Goal: Task Accomplishment & Management: Complete application form

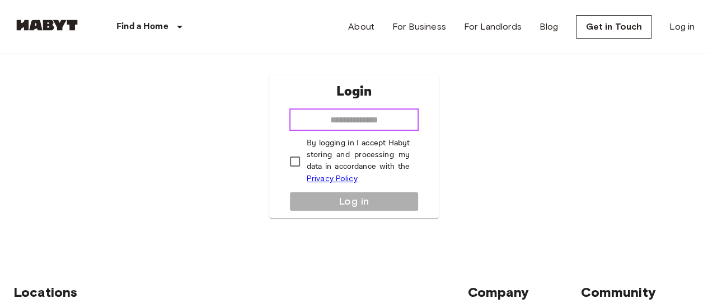
click at [330, 122] on input "email" at bounding box center [354, 120] width 130 height 22
type input "**********"
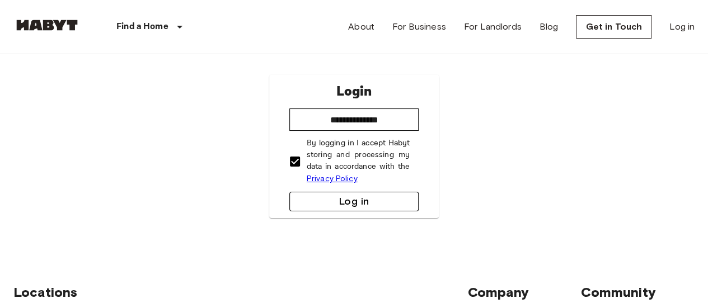
click at [334, 202] on button "Log in" at bounding box center [354, 202] width 130 height 20
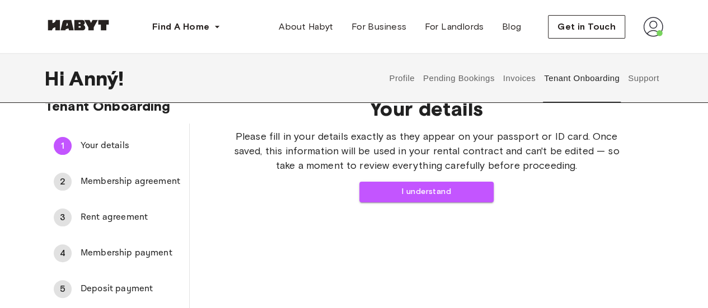
scroll to position [22, 0]
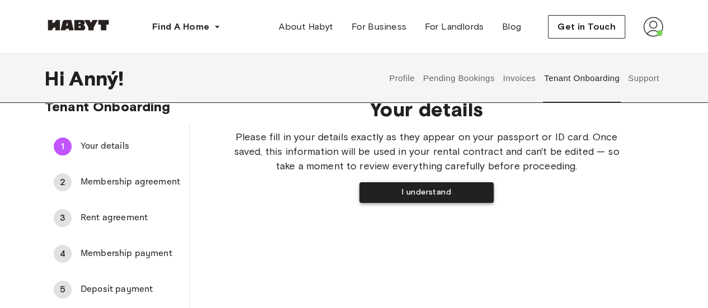
click at [384, 189] on button "I understand" at bounding box center [426, 192] width 134 height 21
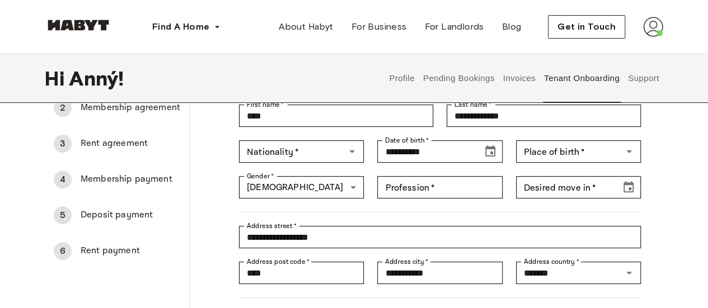
scroll to position [97, 0]
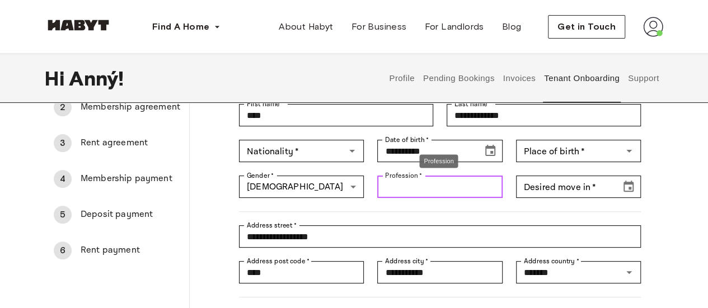
click at [412, 192] on input "Profession   *" at bounding box center [439, 187] width 125 height 22
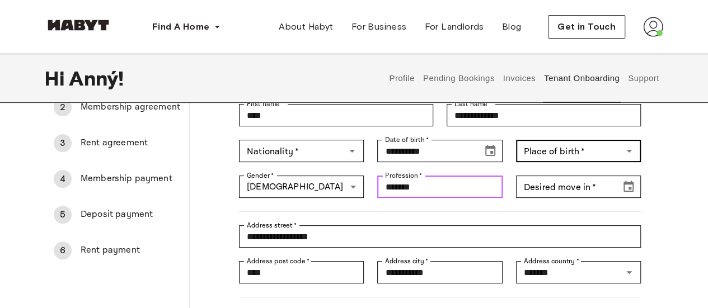
type input "*******"
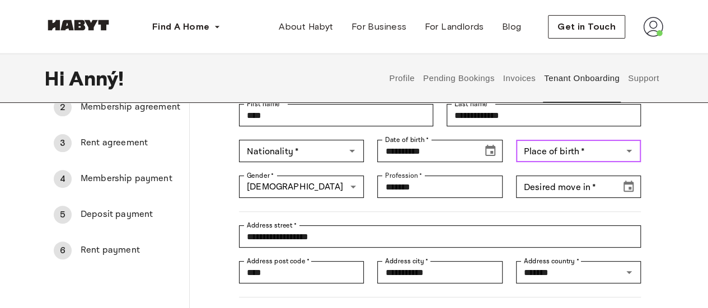
click at [581, 150] on div "Place of birth   * Place of birth   *" at bounding box center [578, 151] width 125 height 22
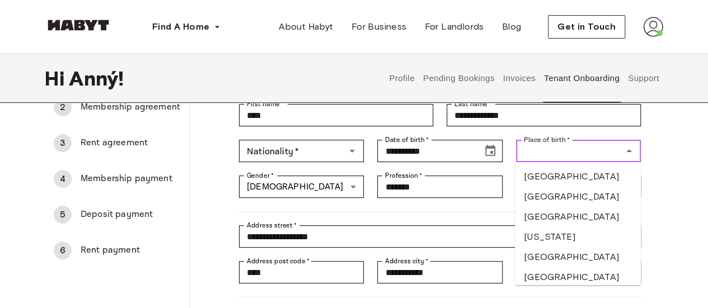
type input "*******"
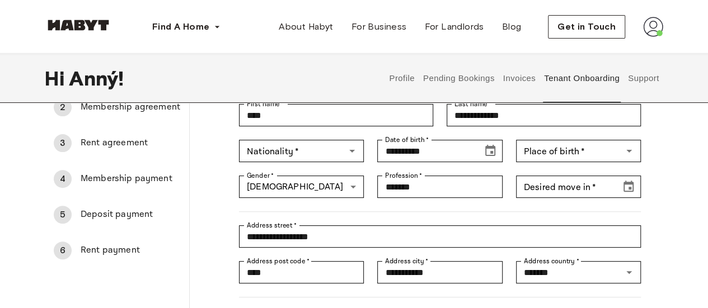
click at [671, 210] on div "**********" at bounding box center [354, 200] width 708 height 354
click at [351, 150] on icon "Open" at bounding box center [352, 151] width 6 height 3
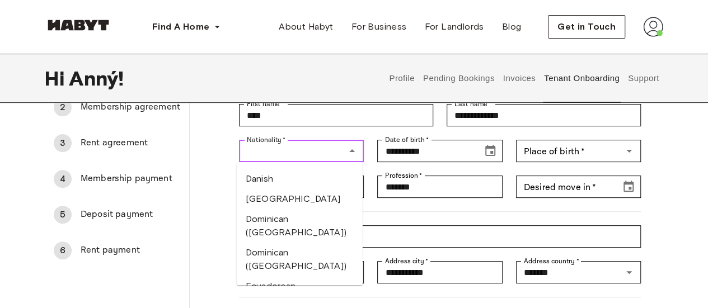
scroll to position [1093, 0]
click at [276, 188] on li "Danish" at bounding box center [300, 178] width 126 height 20
type input "******"
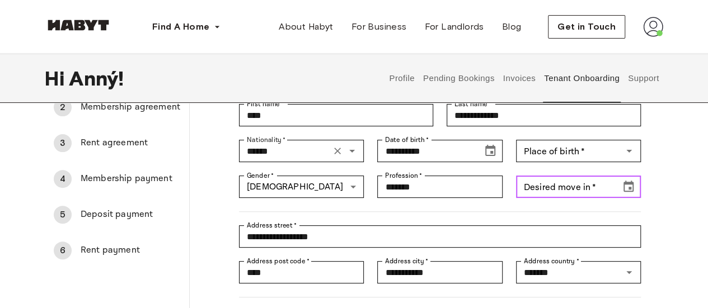
click at [560, 187] on input "Desired move in   *" at bounding box center [564, 187] width 97 height 22
click at [628, 190] on icon "Choose date, selected date is Nov 27, 1919" at bounding box center [627, 186] width 13 height 13
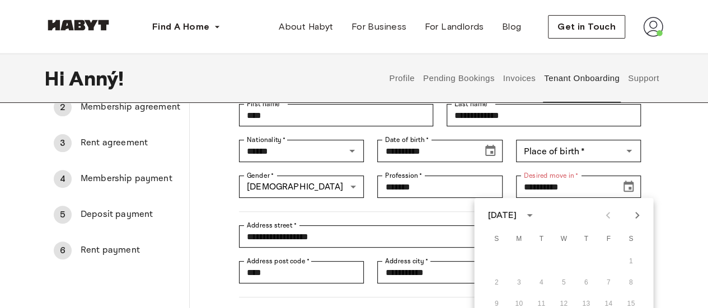
click at [516, 214] on div "November 1919" at bounding box center [501, 215] width 29 height 13
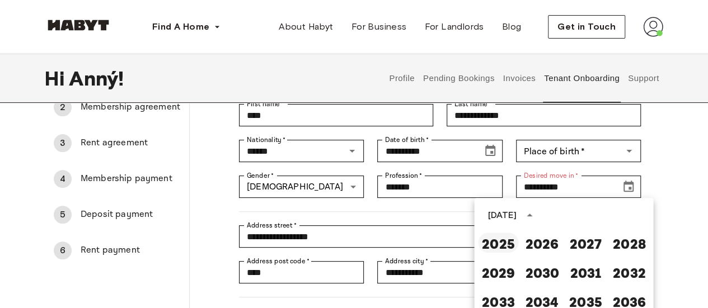
click at [495, 248] on button "2025" at bounding box center [498, 243] width 40 height 20
type input "**********"
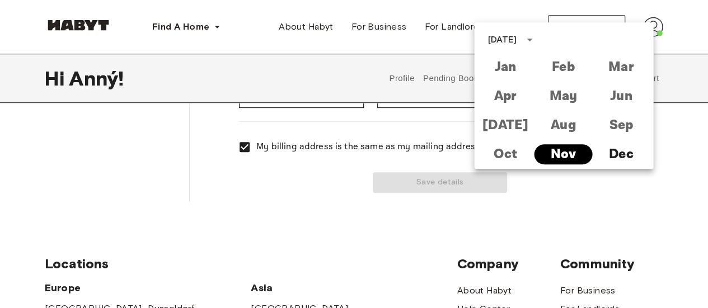
click at [573, 153] on button "Nov" at bounding box center [563, 154] width 58 height 20
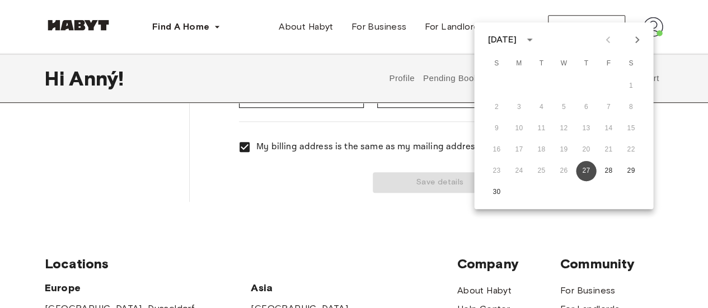
click at [588, 173] on button "27" at bounding box center [586, 171] width 20 height 20
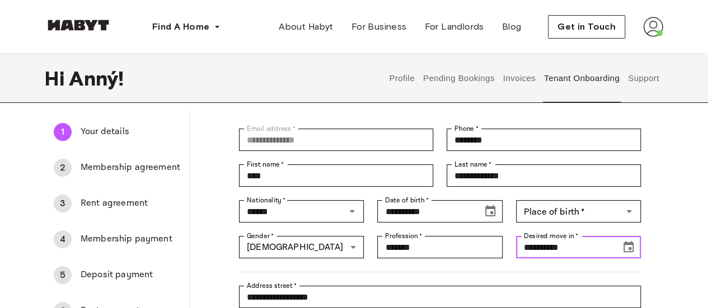
scroll to position [38, 0]
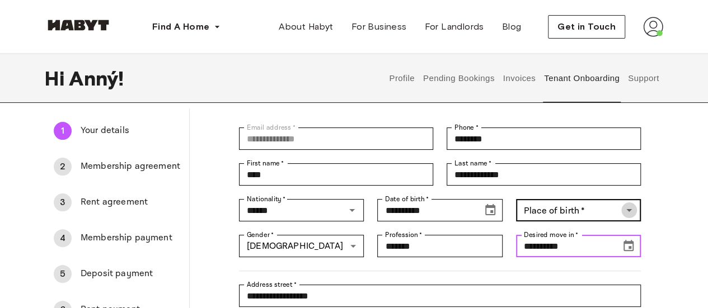
click at [631, 211] on icon "Open" at bounding box center [628, 210] width 13 height 13
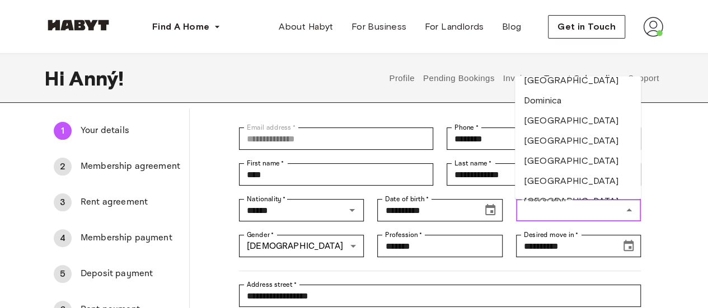
scroll to position [1191, 0]
click at [541, 70] on li "Denmark" at bounding box center [578, 60] width 126 height 20
type input "*******"
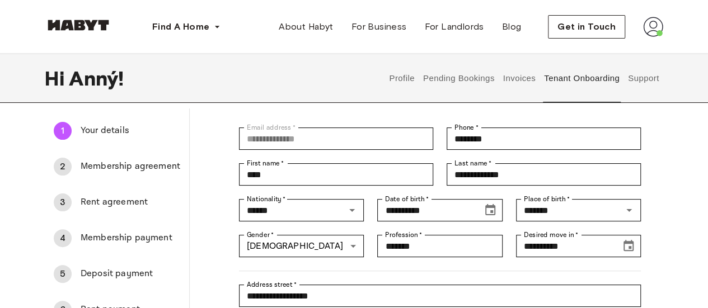
click at [670, 230] on div "**********" at bounding box center [354, 260] width 708 height 354
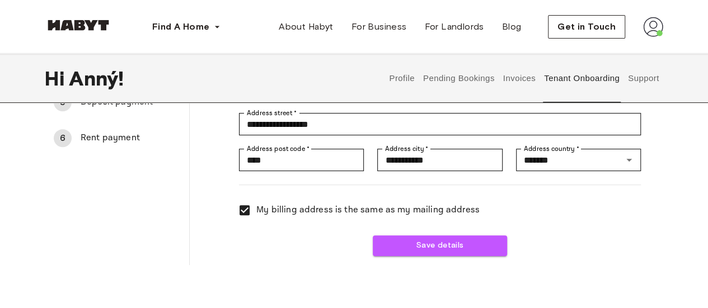
scroll to position [212, 0]
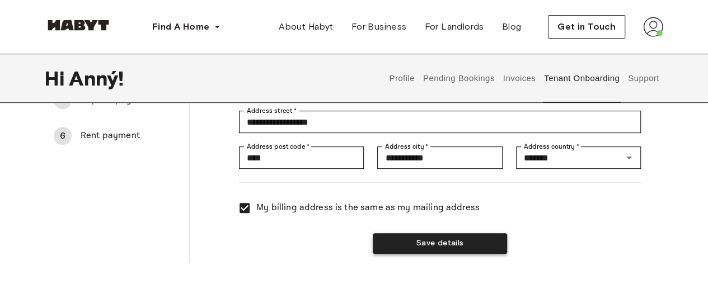
click at [453, 242] on button "Save details" at bounding box center [440, 243] width 134 height 21
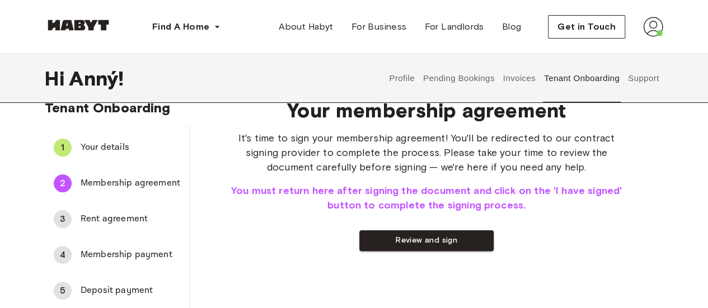
scroll to position [0, 0]
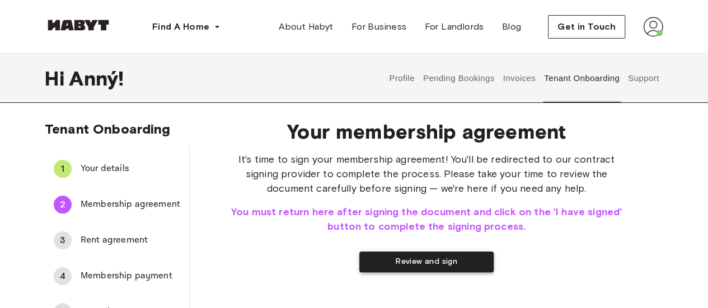
click at [428, 267] on button "Review and sign" at bounding box center [426, 262] width 134 height 21
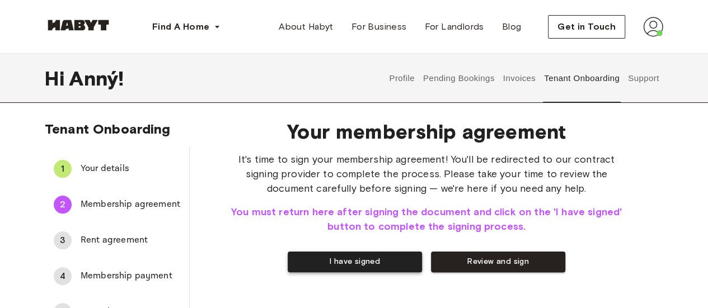
click at [374, 260] on button "I have signed" at bounding box center [355, 262] width 134 height 21
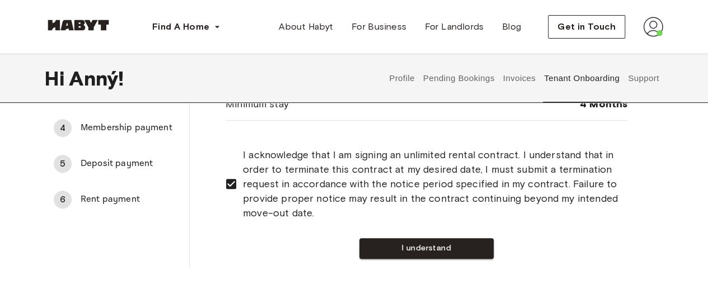
scroll to position [153, 0]
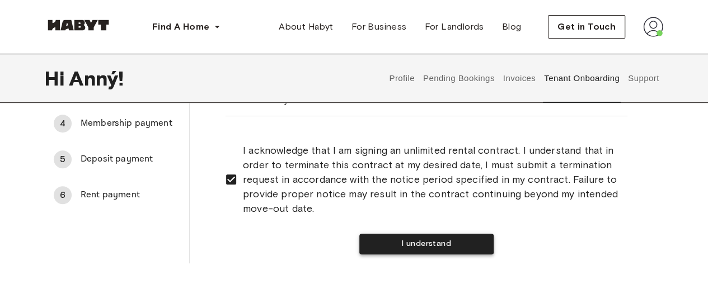
click at [411, 242] on button "I understand" at bounding box center [426, 244] width 134 height 21
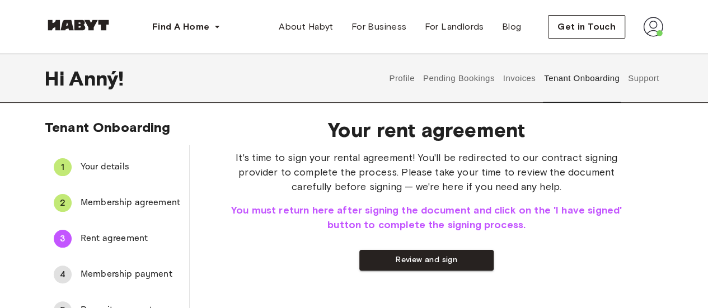
scroll to position [0, 0]
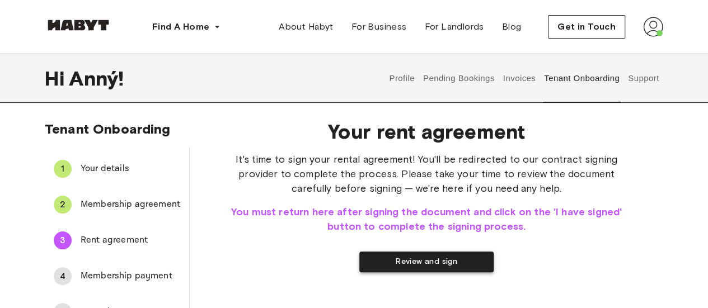
click at [411, 261] on button "Review and sign" at bounding box center [426, 262] width 134 height 21
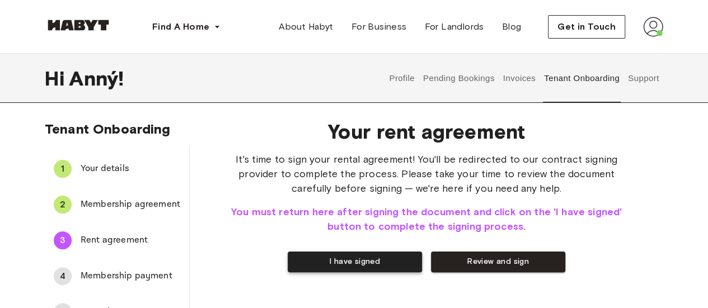
click at [350, 259] on button "I have signed" at bounding box center [355, 262] width 134 height 21
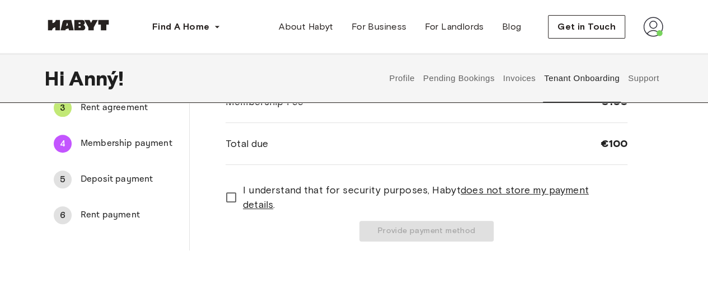
scroll to position [134, 0]
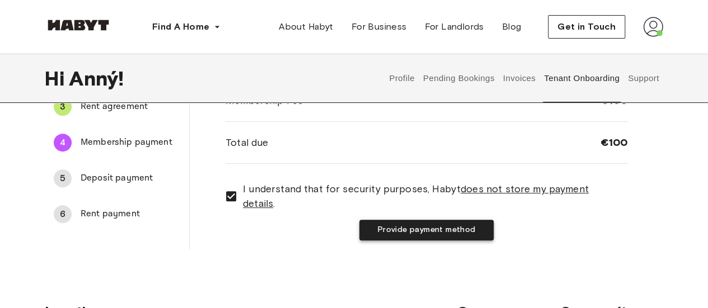
click at [416, 224] on button "Provide payment method" at bounding box center [426, 230] width 134 height 21
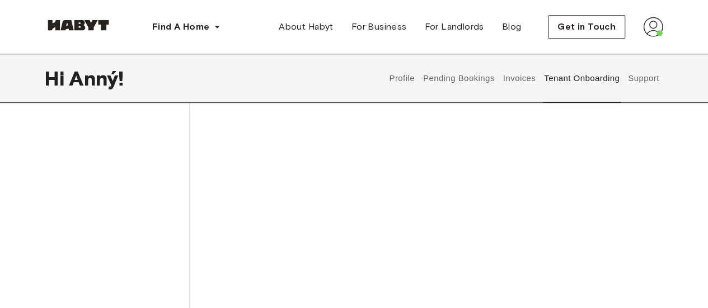
scroll to position [270, 0]
click at [273, 194] on div "Charge membership fee" at bounding box center [426, 113] width 402 height 460
click at [278, 218] on div "Charge membership fee" at bounding box center [426, 79] width 402 height 460
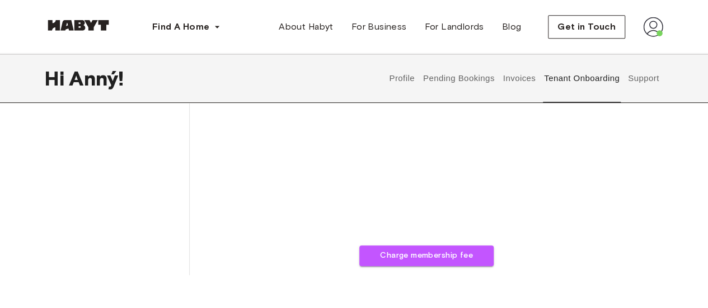
scroll to position [355, 0]
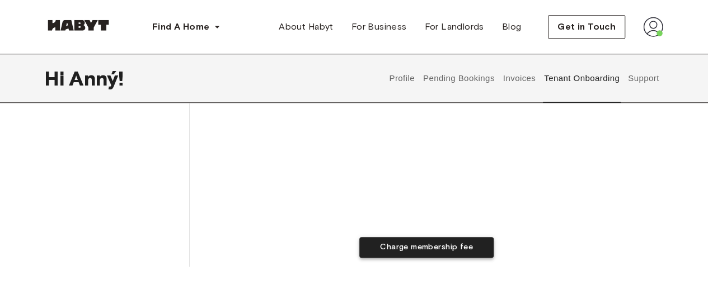
click at [403, 245] on button "Charge membership fee" at bounding box center [426, 247] width 134 height 21
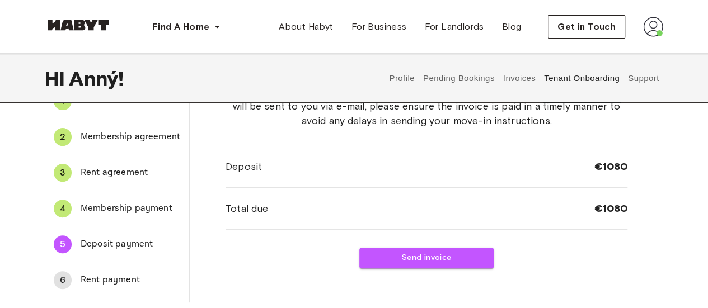
scroll to position [68, 0]
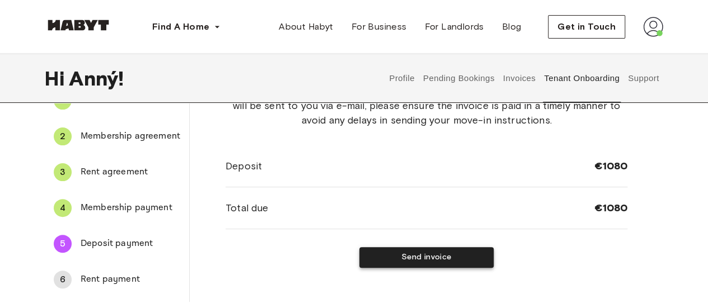
click at [416, 260] on button "Send invoice" at bounding box center [426, 257] width 134 height 21
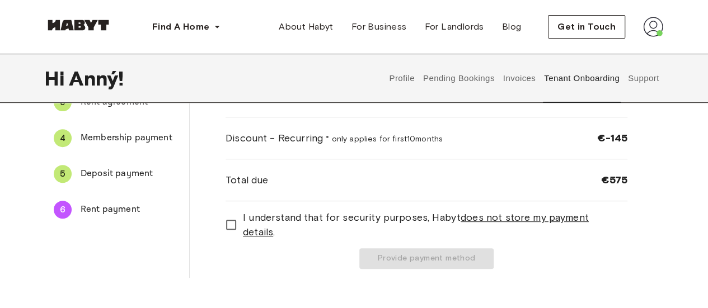
scroll to position [139, 0]
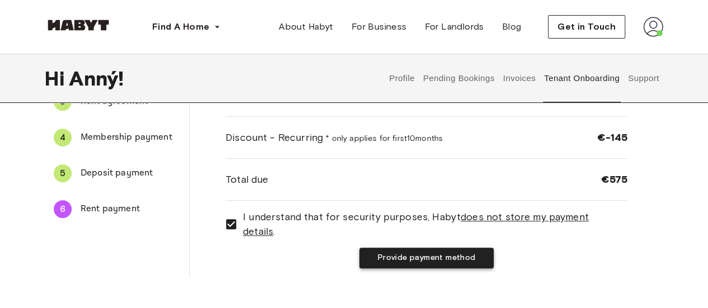
click at [429, 253] on button "Provide payment method" at bounding box center [426, 258] width 134 height 21
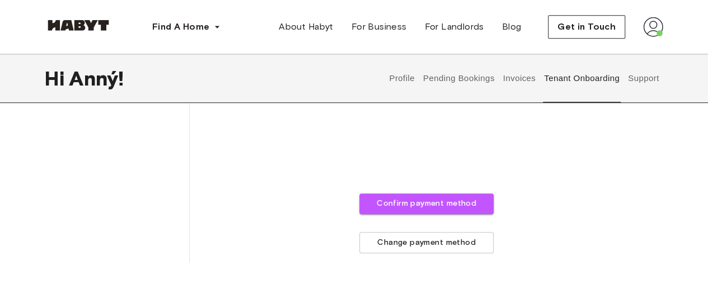
scroll to position [464, 0]
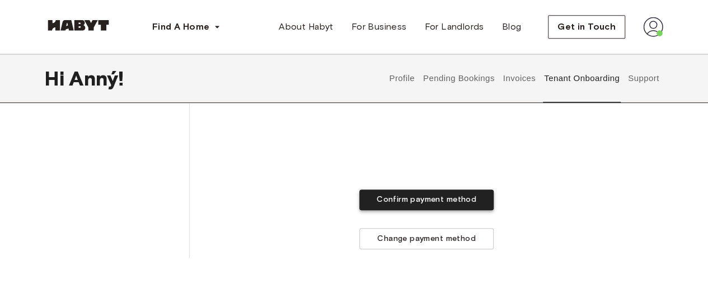
click at [418, 199] on button "Confirm payment method" at bounding box center [426, 200] width 134 height 21
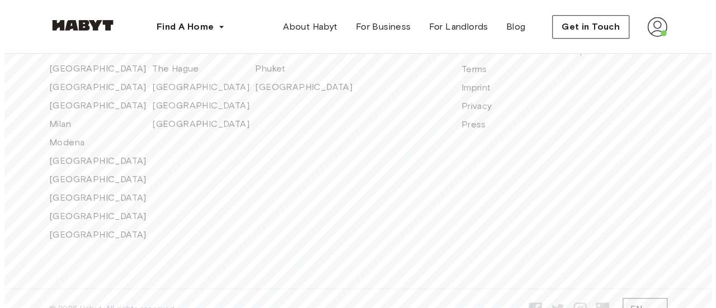
scroll to position [444, 0]
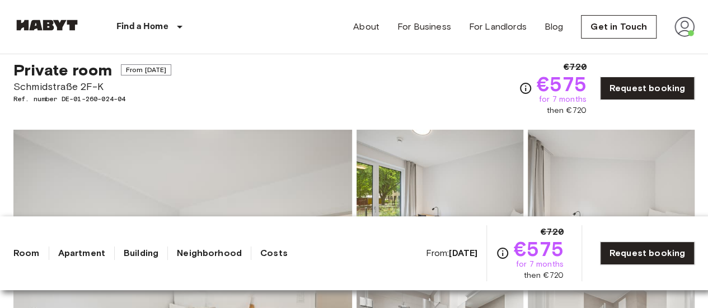
scroll to position [28, 0]
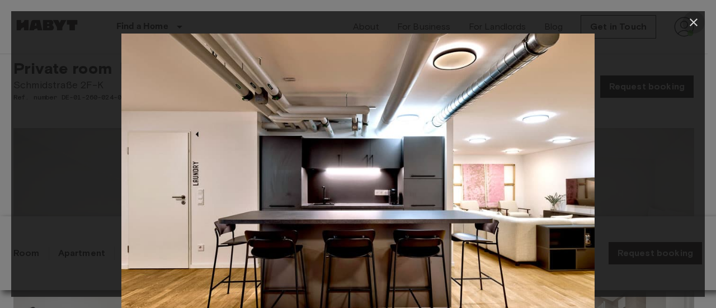
click at [693, 24] on icon "button" at bounding box center [693, 22] width 13 height 13
